Goal: Task Accomplishment & Management: Manage account settings

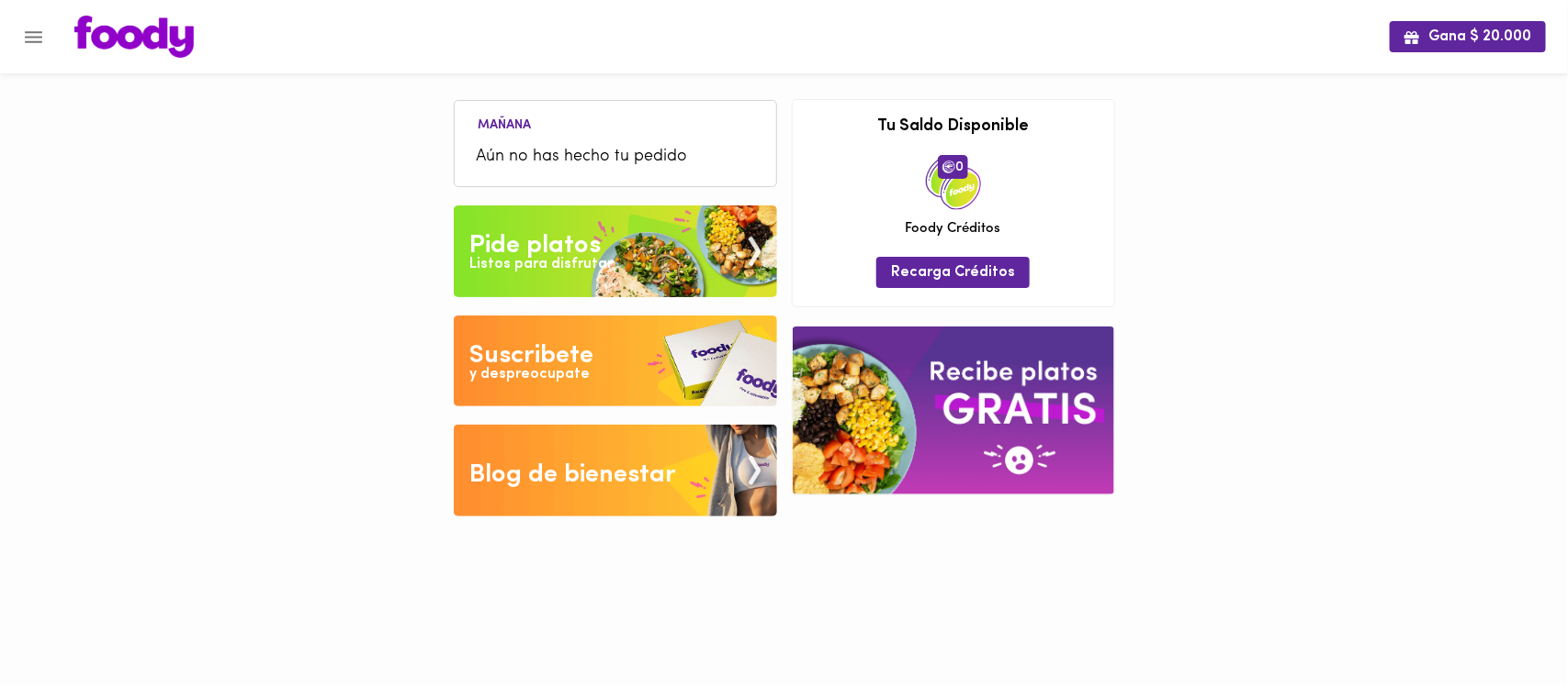
click at [29, 44] on icon "Menu" at bounding box center [34, 37] width 23 height 22
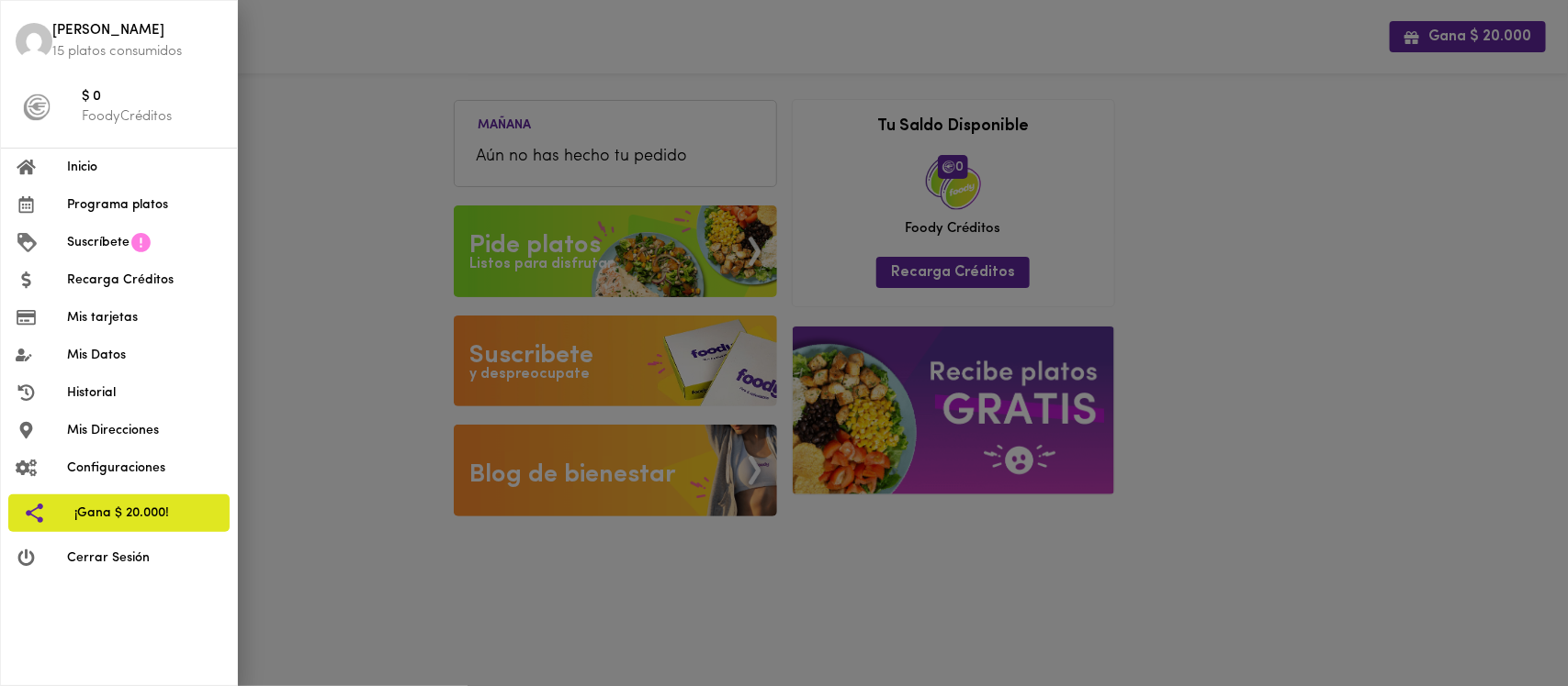
click at [120, 560] on span "Cerrar Sesión" at bounding box center [143, 559] width 155 height 20
